Goal: Information Seeking & Learning: Understand process/instructions

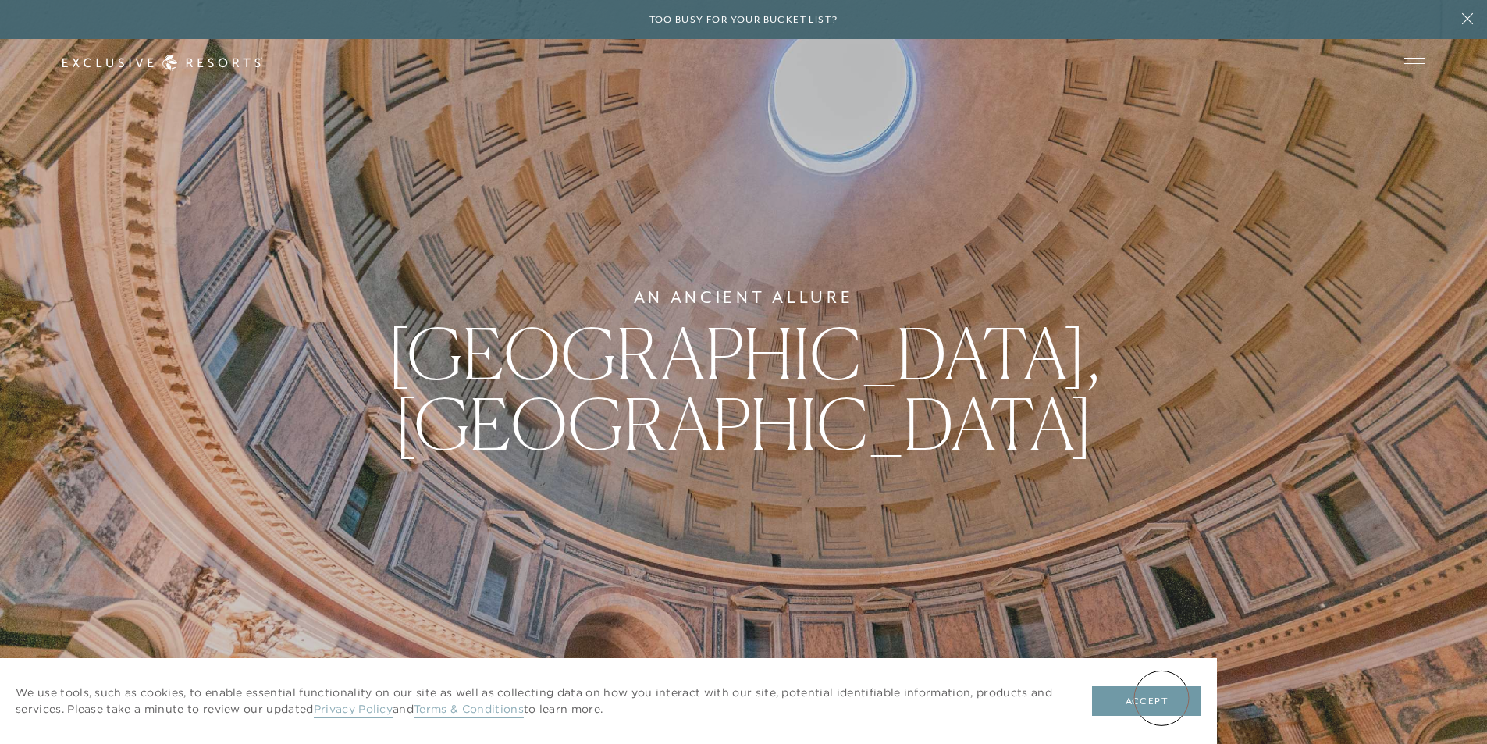
click at [1161, 698] on button "Accept" at bounding box center [1146, 701] width 109 height 30
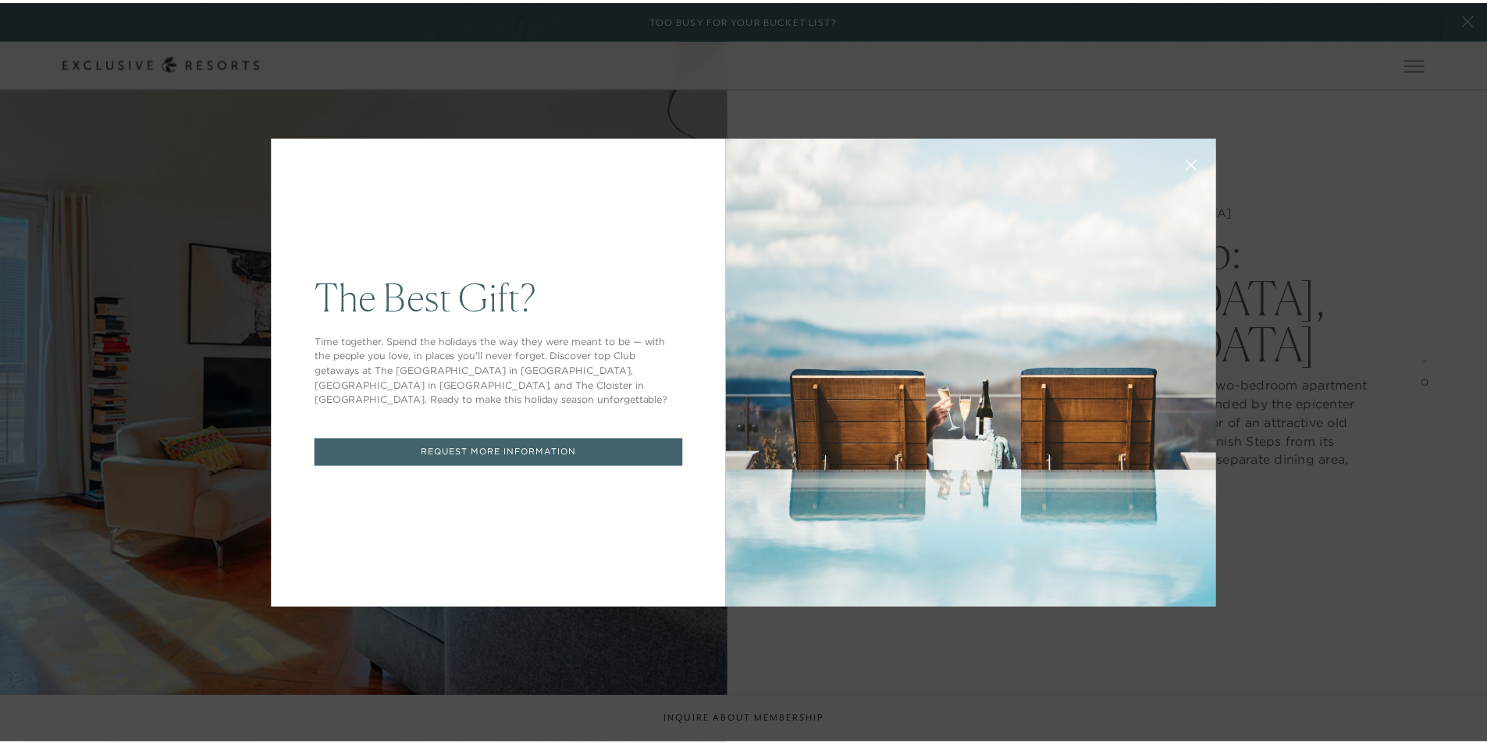
click at [1197, 163] on icon at bounding box center [1201, 165] width 10 height 10
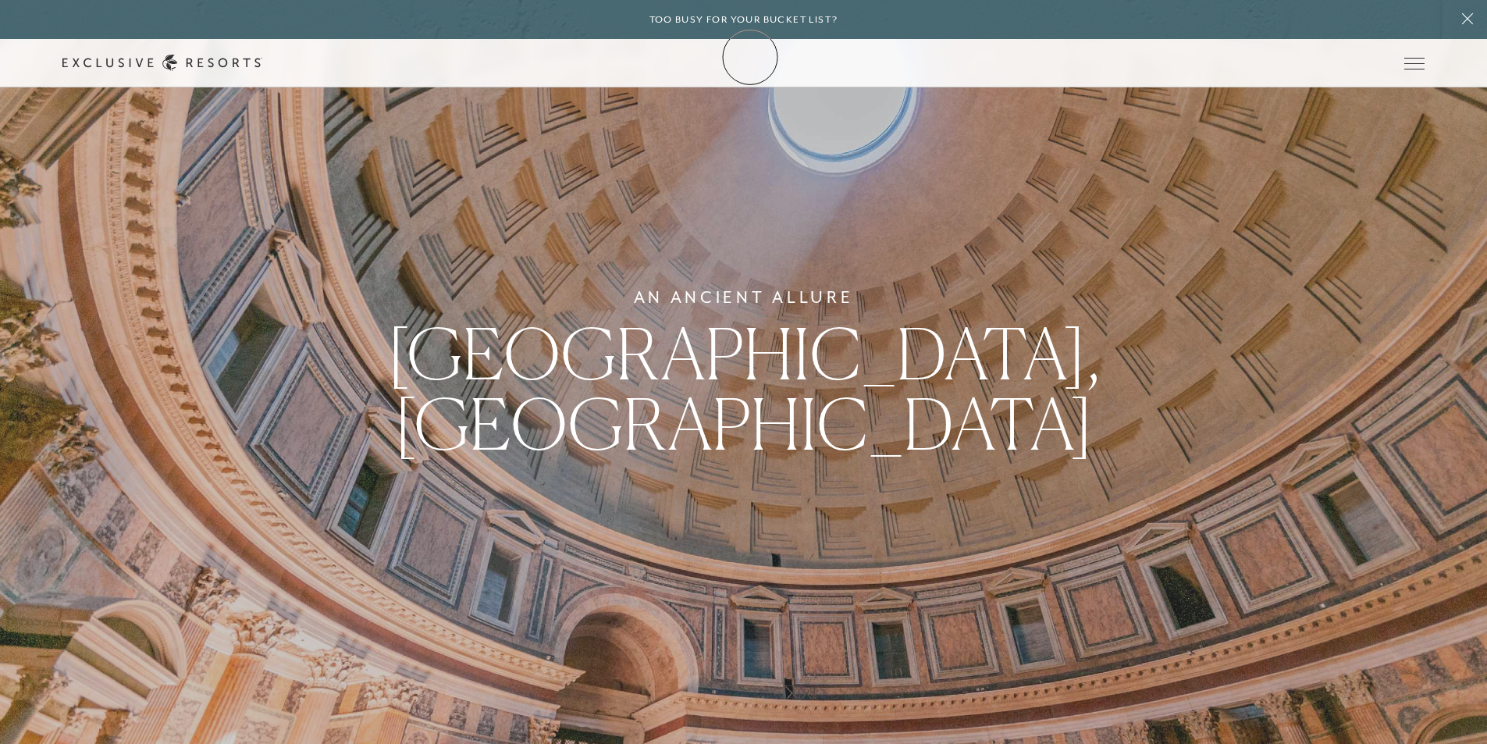
click at [262, 57] on icon at bounding box center [162, 63] width 200 height 16
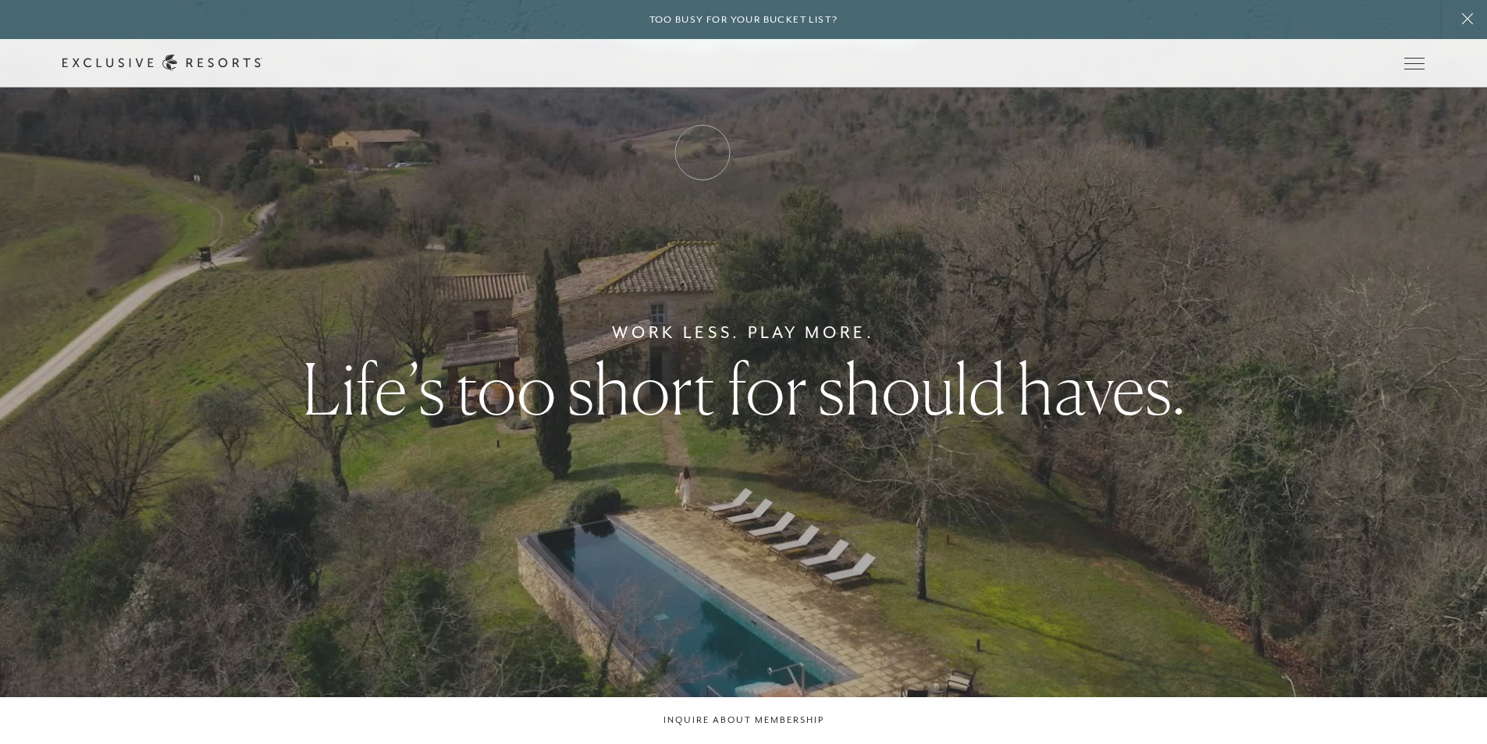
click at [0, 0] on link "How it works" at bounding box center [0, 0] width 0 height 0
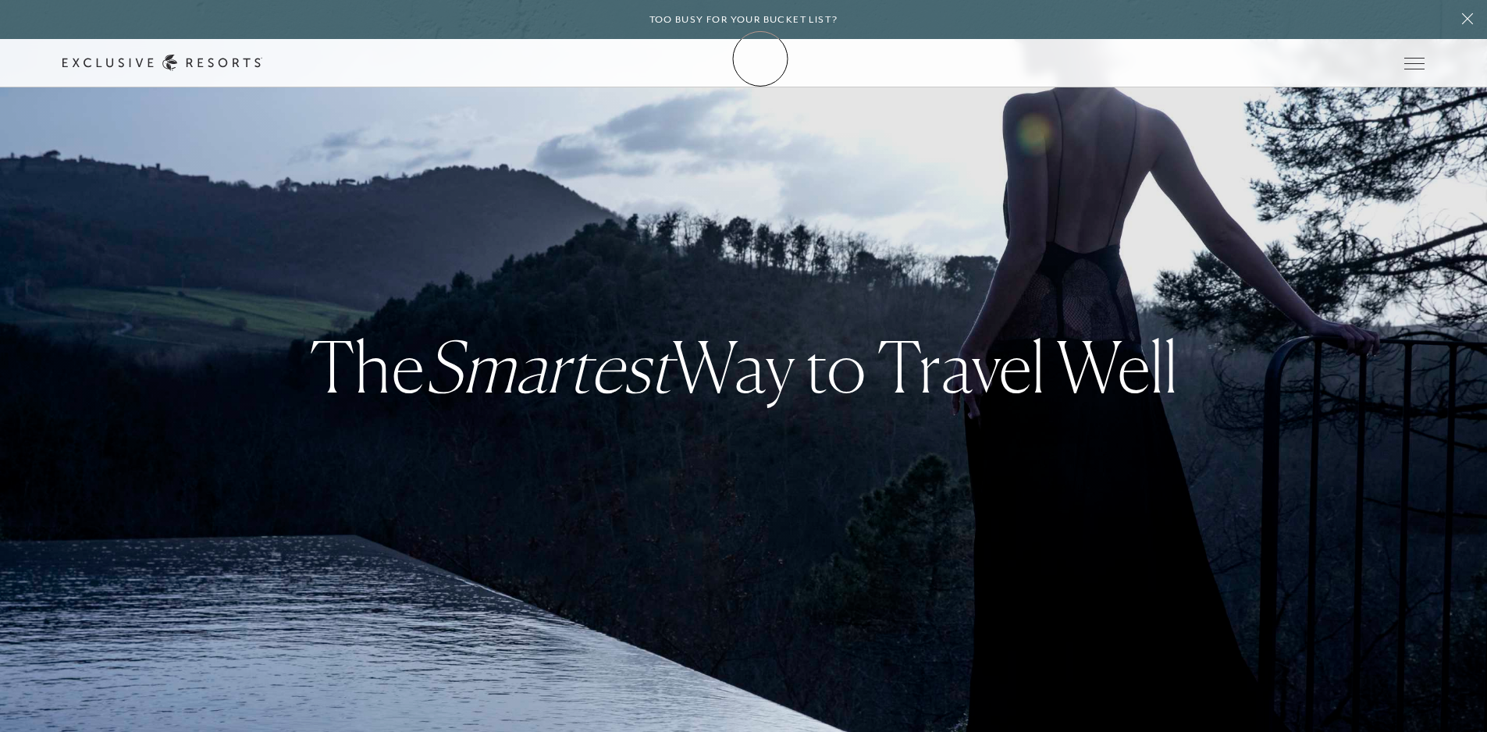
click at [262, 59] on icon at bounding box center [162, 63] width 200 height 16
